Goal: Check status: Check status

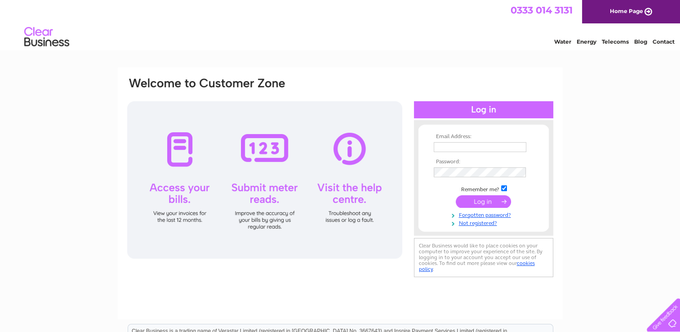
type input "cfmatthewsandsonfarm@hotmail.com"
click at [480, 200] on input "submit" at bounding box center [483, 201] width 55 height 13
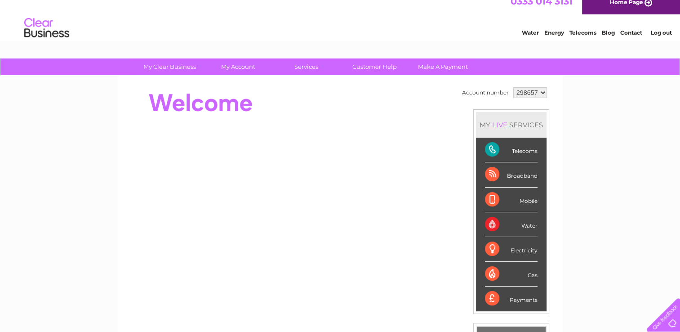
scroll to position [7, 0]
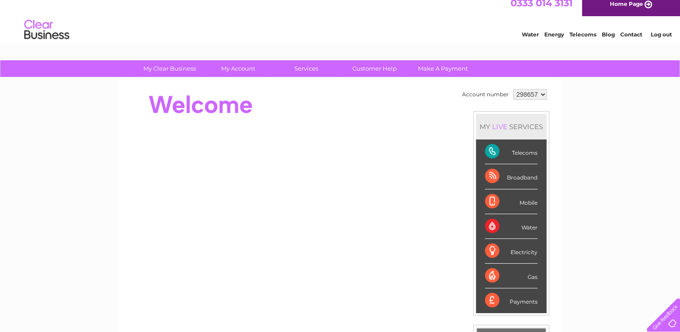
click at [499, 305] on div "Payments" at bounding box center [511, 300] width 53 height 24
drag, startPoint x: 499, startPoint y: 305, endPoint x: 513, endPoint y: 301, distance: 14.4
click at [513, 301] on div "Payments" at bounding box center [511, 300] width 53 height 24
drag, startPoint x: 513, startPoint y: 301, endPoint x: 605, endPoint y: 269, distance: 97.6
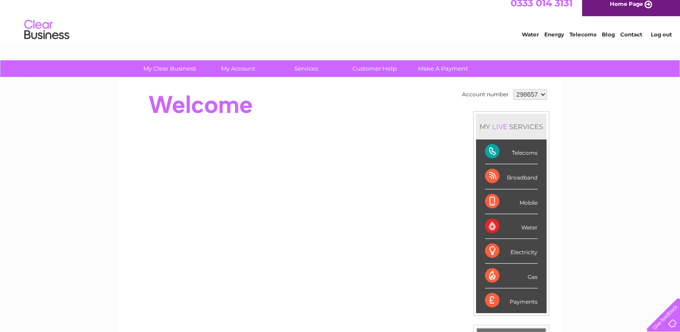
click at [605, 269] on div "My Clear Business Login Details My Details My Preferences Link Account My Accou…" at bounding box center [340, 312] width 680 height 505
click at [512, 296] on div "Payments" at bounding box center [511, 300] width 53 height 24
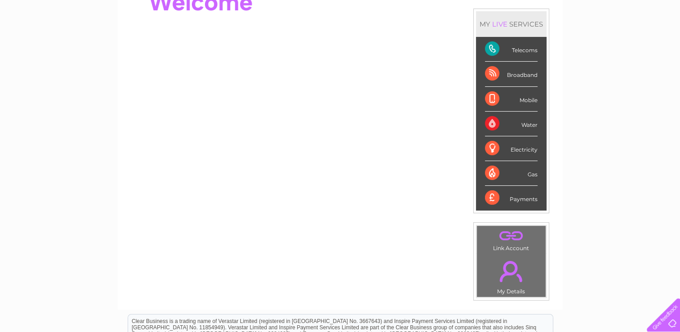
scroll to position [111, 0]
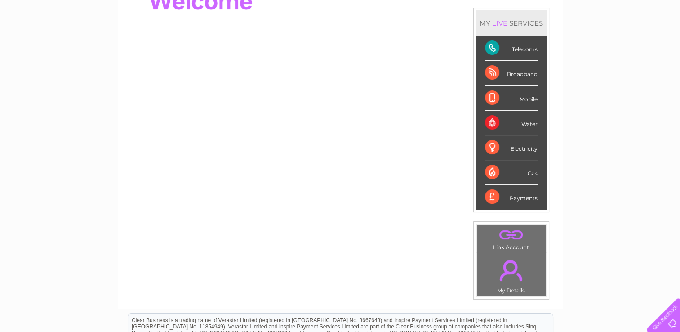
click at [511, 261] on link "." at bounding box center [511, 269] width 64 height 31
click at [520, 242] on td ". Link Account" at bounding box center [511, 238] width 70 height 28
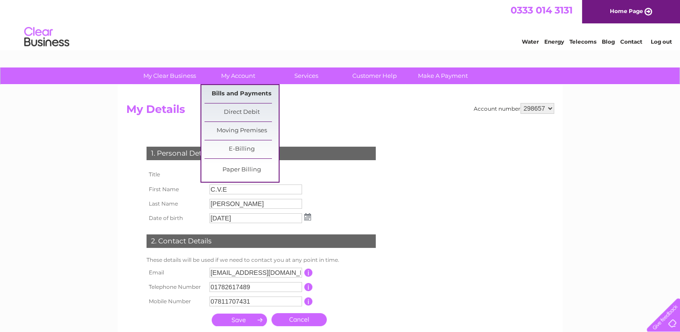
click at [227, 96] on link "Bills and Payments" at bounding box center [241, 94] width 74 height 18
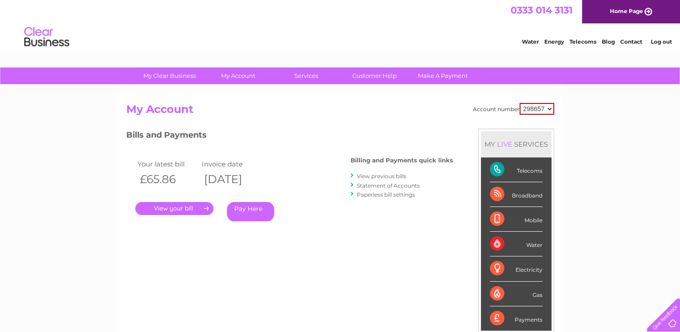
click at [175, 205] on link "." at bounding box center [174, 208] width 78 height 13
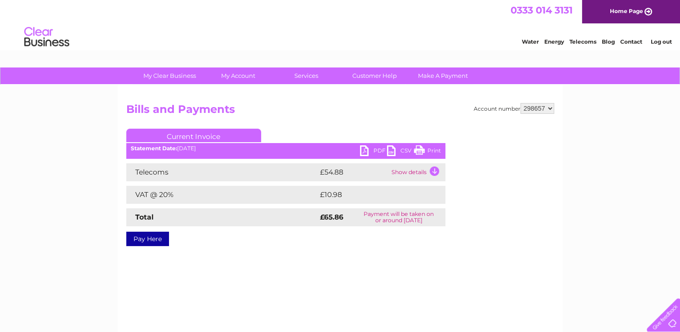
click at [175, 205] on div "Telecoms £54.88 Show details Landline Call Charges £0.00 Your call itemisation …" at bounding box center [285, 194] width 319 height 63
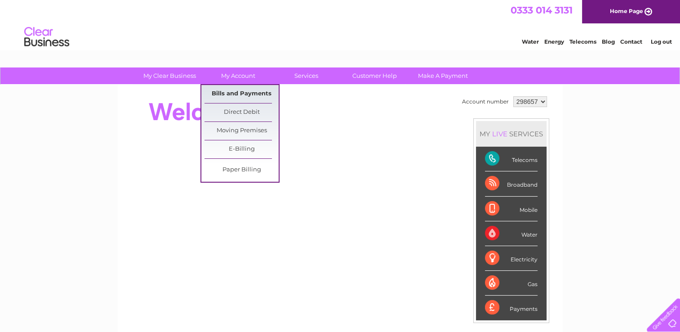
click at [228, 96] on link "Bills and Payments" at bounding box center [241, 94] width 74 height 18
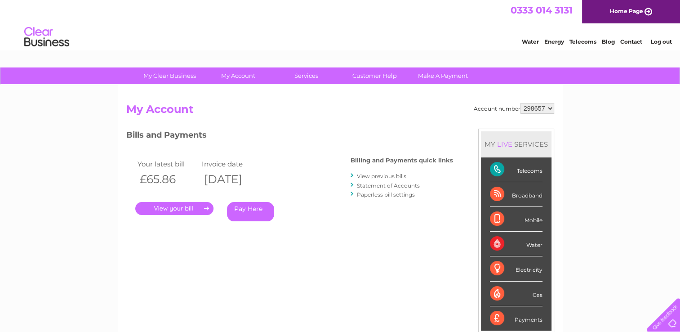
click at [182, 208] on link "." at bounding box center [174, 208] width 78 height 13
